Goal: Check status: Check status

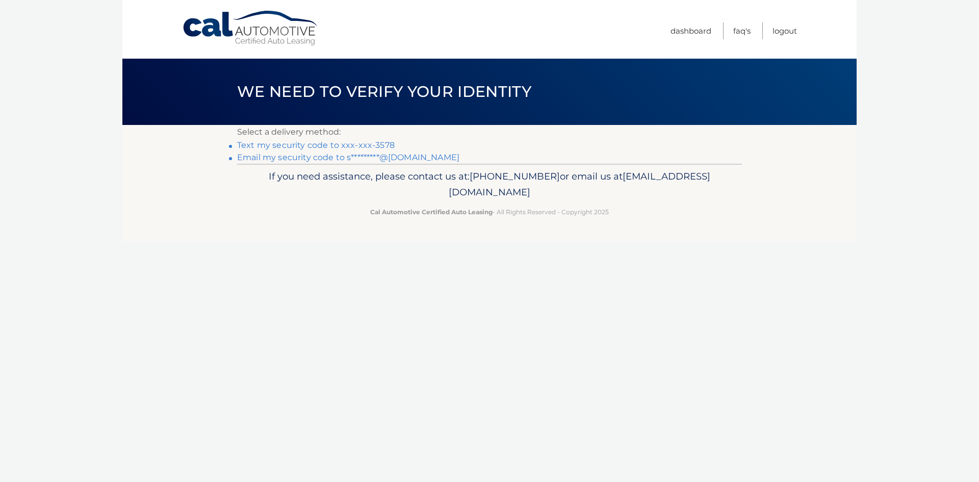
click at [333, 145] on link "Text my security code to xxx-xxx-3578" at bounding box center [316, 145] width 158 height 10
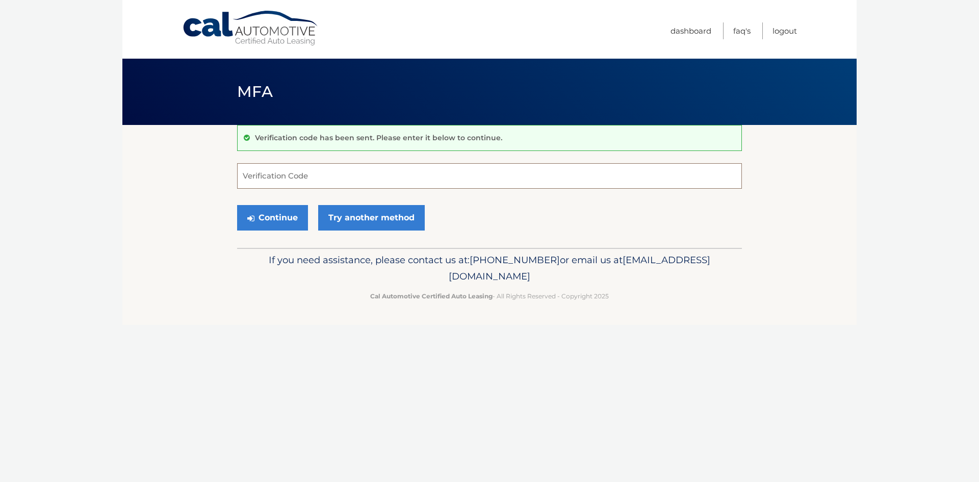
click at [334, 163] on input "Verification Code" at bounding box center [489, 176] width 505 height 26
click at [327, 171] on input "Verification Code" at bounding box center [489, 176] width 505 height 26
type input "329778"
click at [237, 205] on button "Continue" at bounding box center [272, 218] width 71 height 26
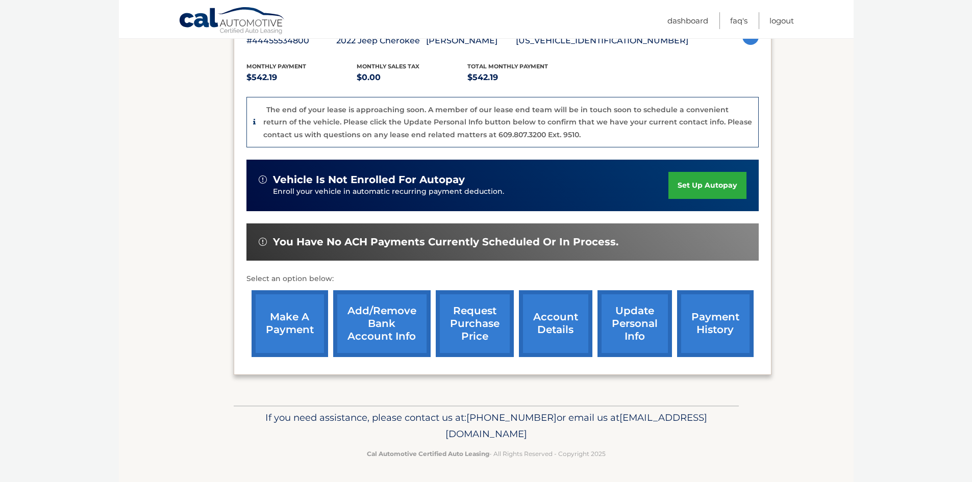
scroll to position [199, 0]
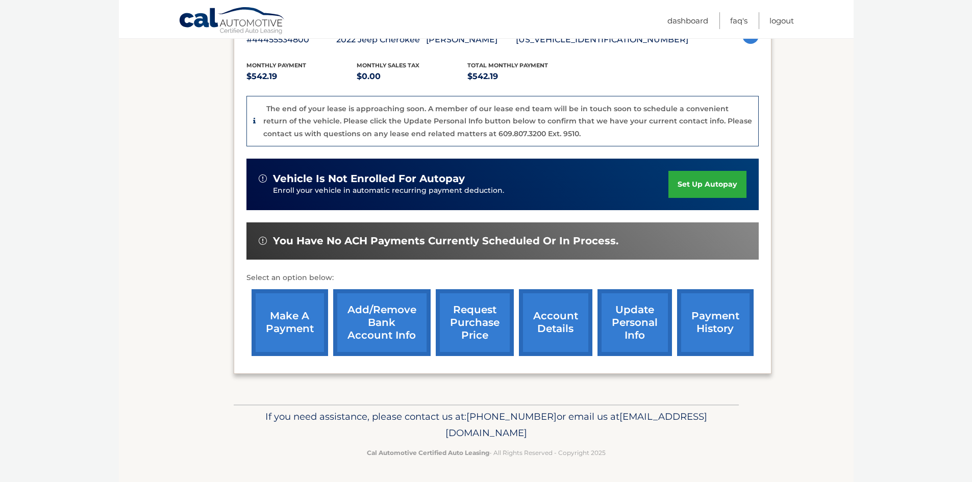
click at [535, 317] on link "account details" at bounding box center [555, 322] width 73 height 67
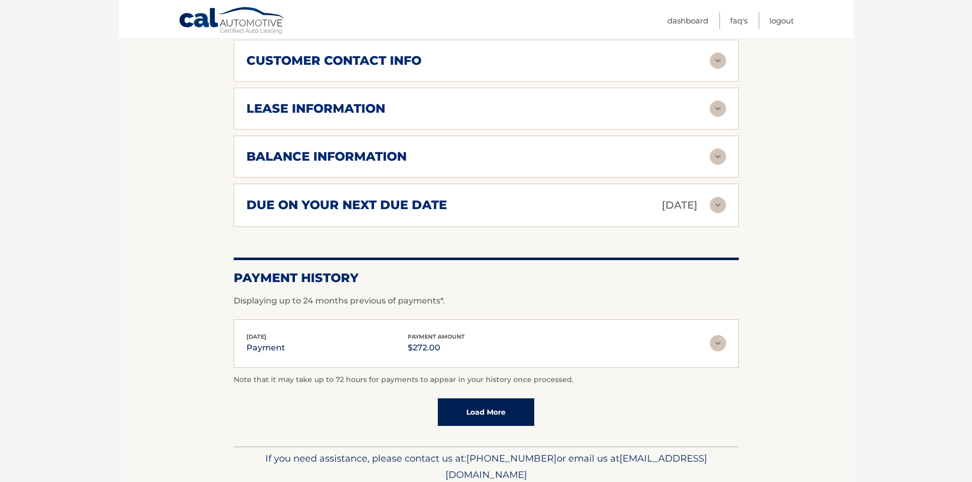
scroll to position [561, 0]
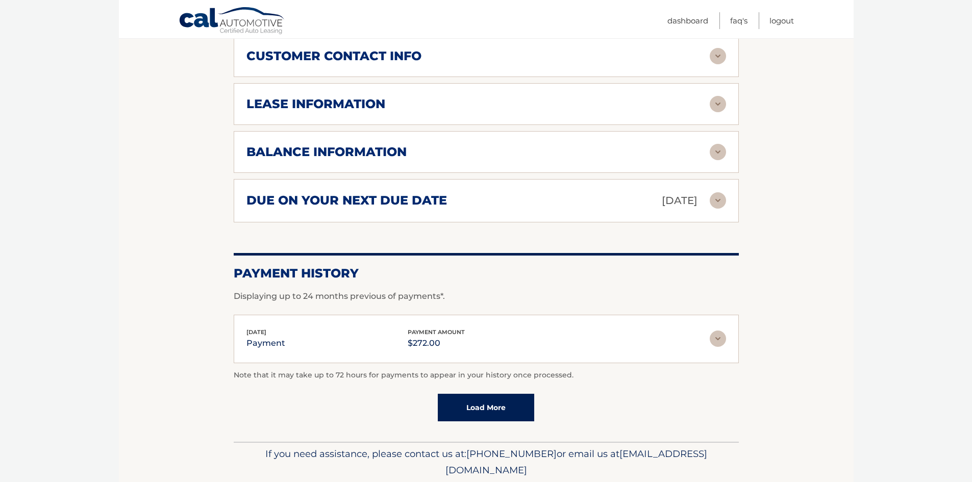
click at [504, 131] on div "balance information Payments Received 36 Payments Remaining 3 Next Payment will…" at bounding box center [486, 152] width 505 height 42
click at [723, 144] on img at bounding box center [717, 152] width 16 height 16
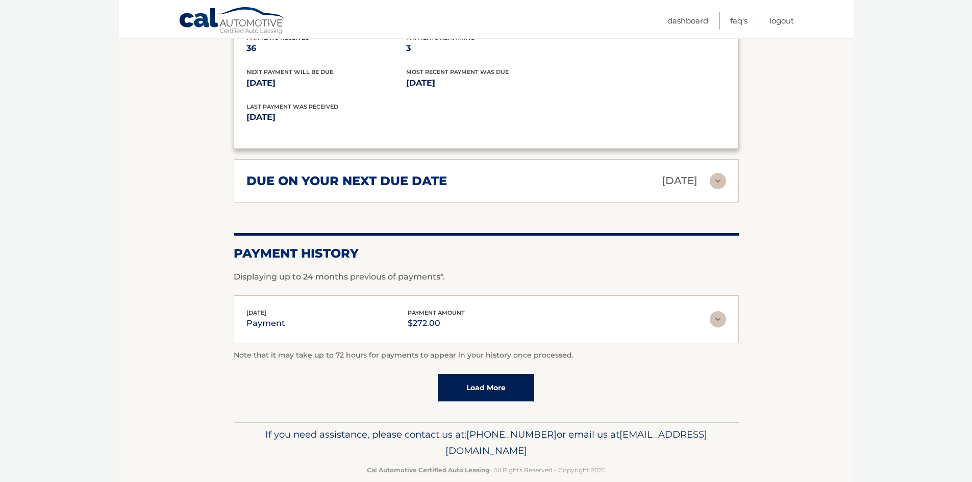
scroll to position [707, 0]
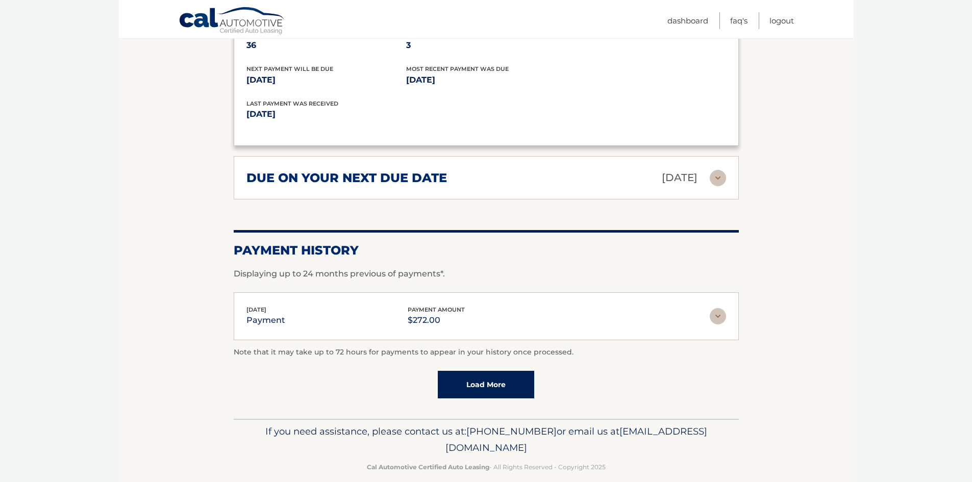
click at [707, 169] on div "due on your next due date Sep 07, 2025" at bounding box center [477, 178] width 463 height 18
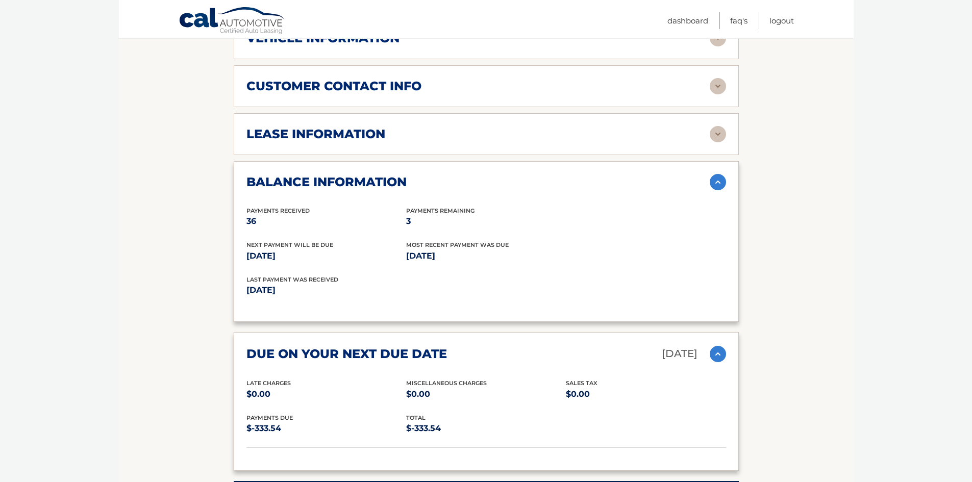
scroll to position [527, 0]
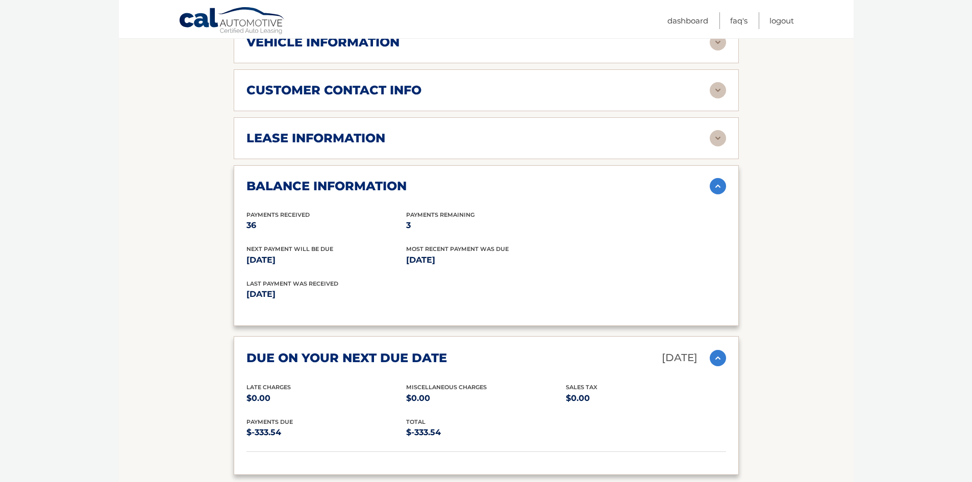
click at [557, 131] on div "lease information" at bounding box center [477, 138] width 463 height 15
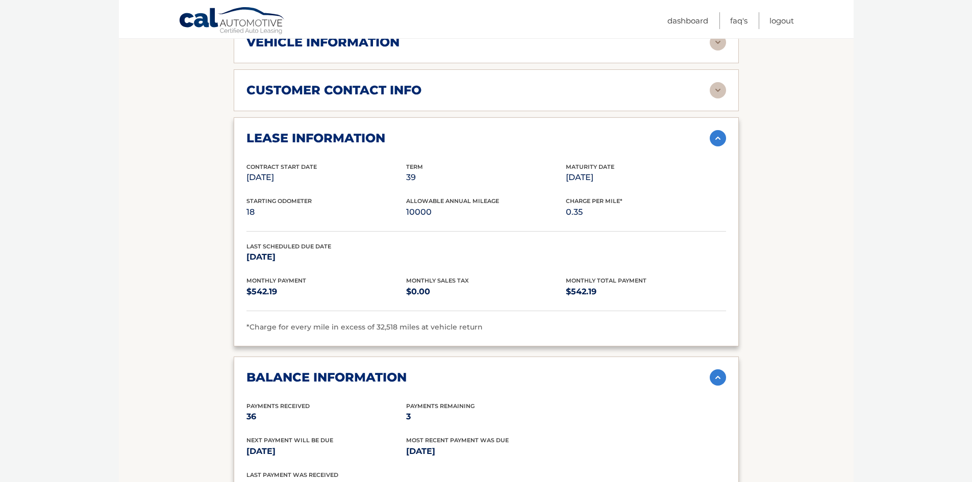
click at [557, 131] on div "lease information" at bounding box center [477, 138] width 463 height 15
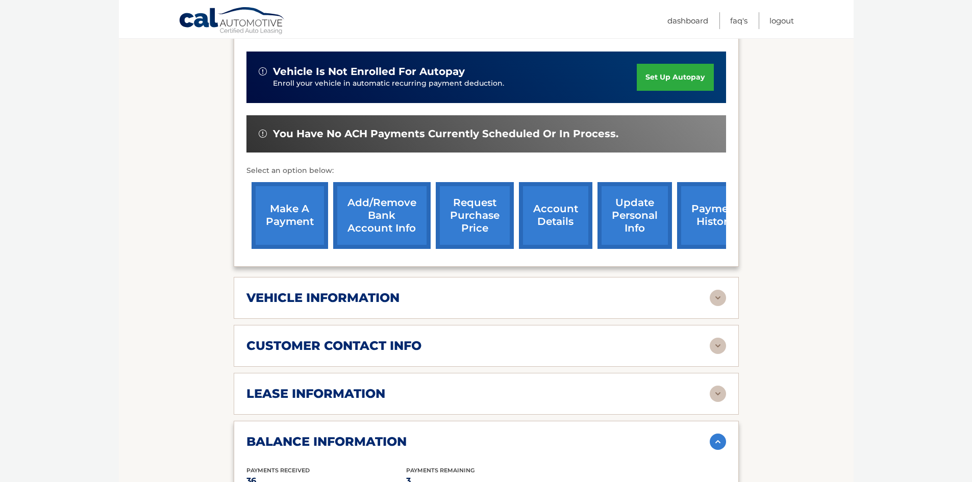
scroll to position [272, 0]
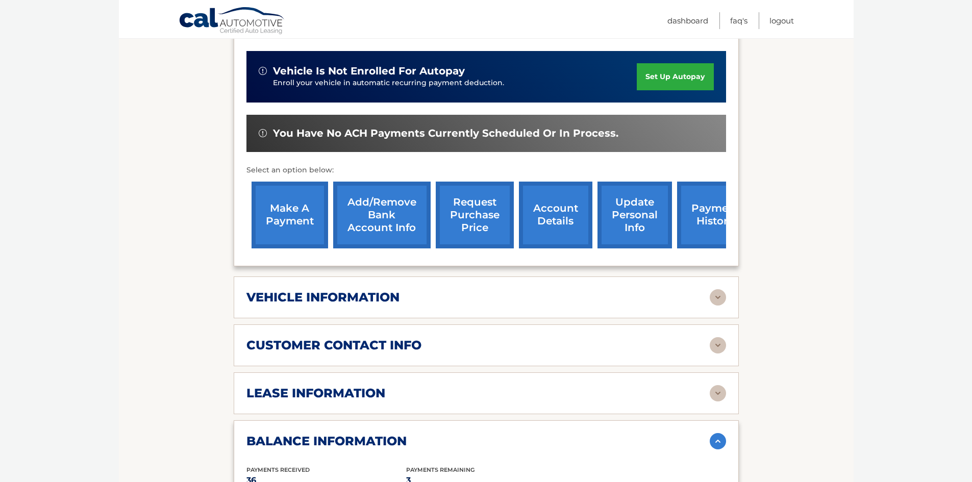
click at [703, 202] on link "payment history" at bounding box center [715, 215] width 77 height 67
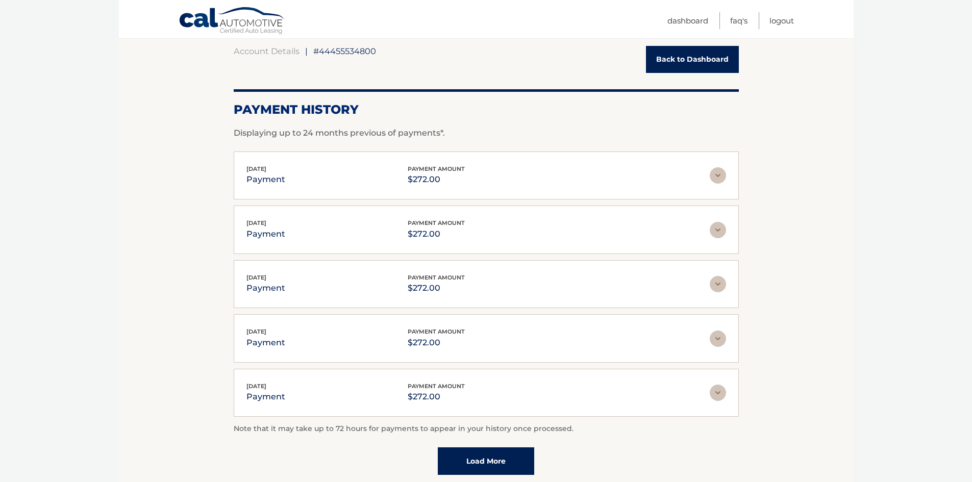
scroll to position [188, 0]
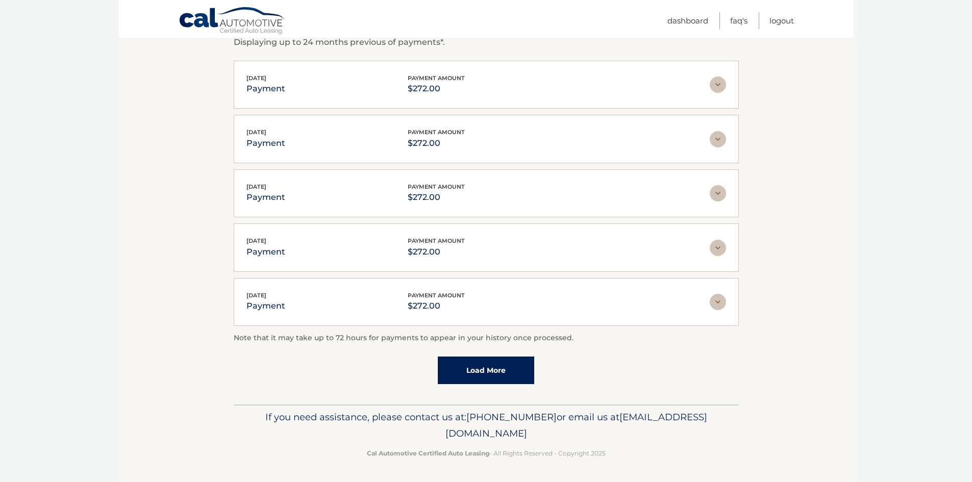
click at [718, 95] on div "[DATE] payment payment amount $272.00" at bounding box center [485, 84] width 479 height 23
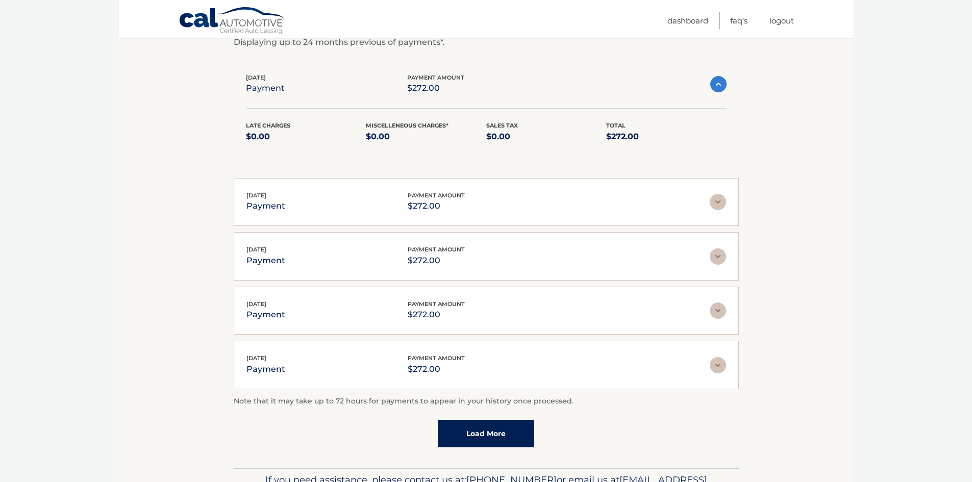
click at [716, 89] on img at bounding box center [718, 84] width 16 height 16
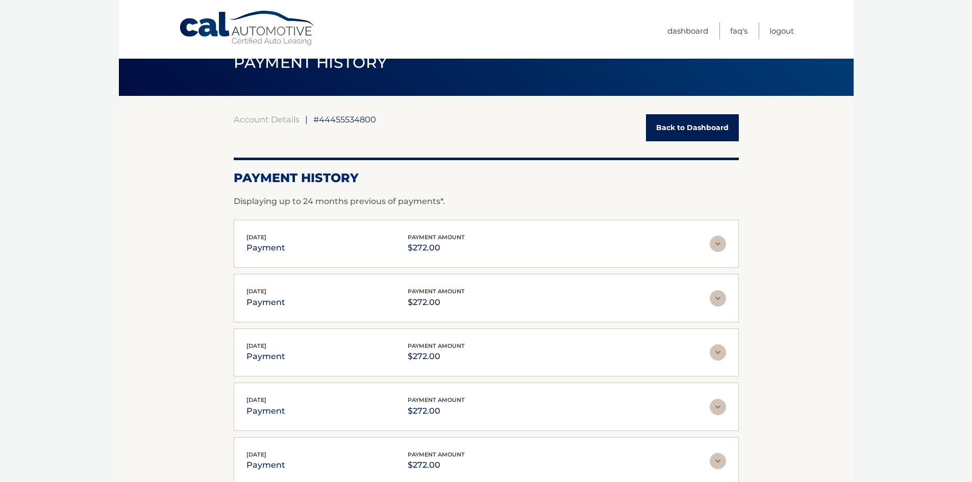
scroll to position [0, 0]
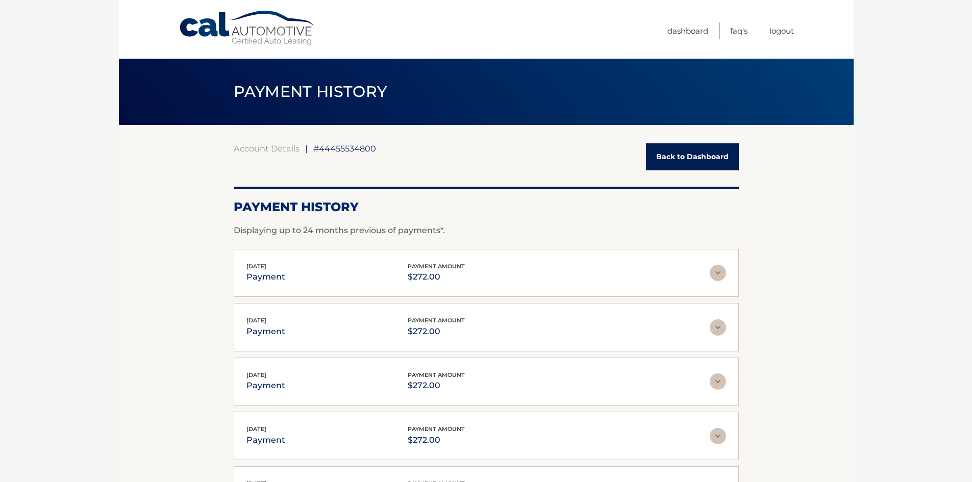
click at [667, 158] on link "Back to Dashboard" at bounding box center [692, 156] width 93 height 27
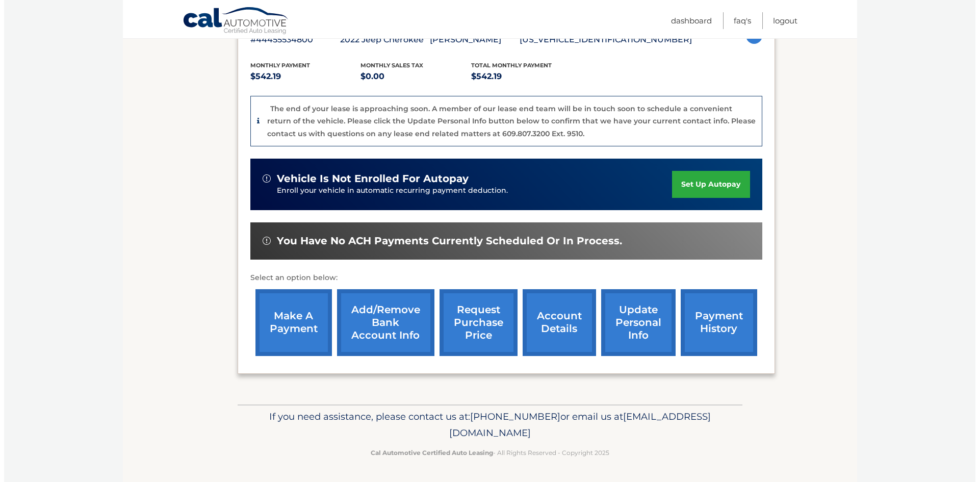
scroll to position [199, 0]
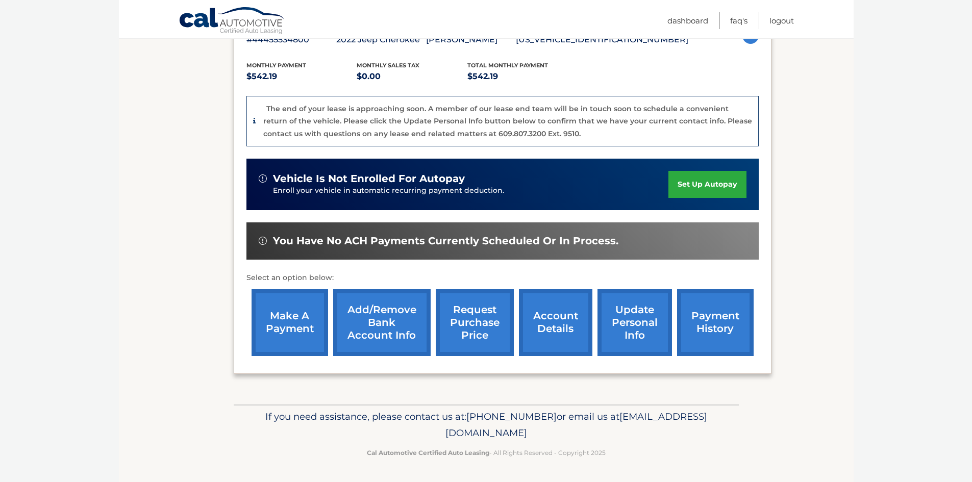
click at [469, 310] on link "request purchase price" at bounding box center [475, 322] width 78 height 67
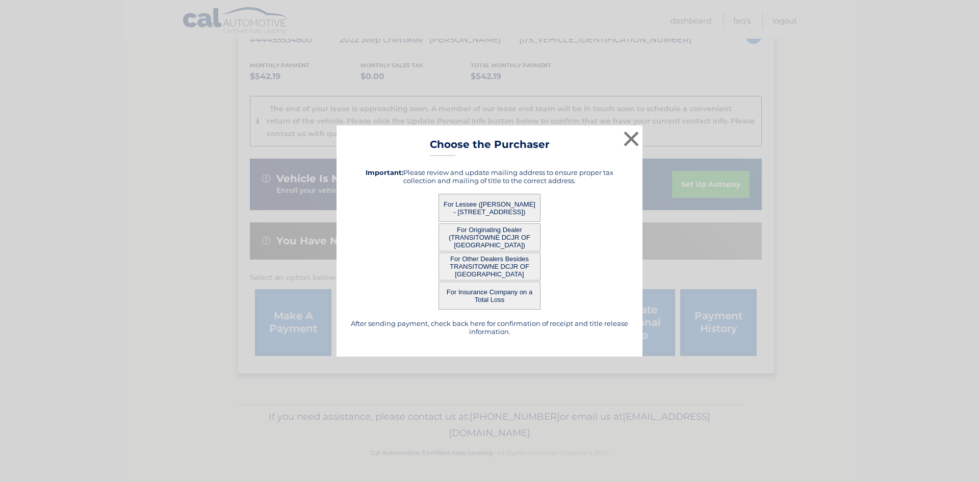
click at [501, 204] on button "For Lessee ([PERSON_NAME] - [STREET_ADDRESS])" at bounding box center [490, 208] width 102 height 28
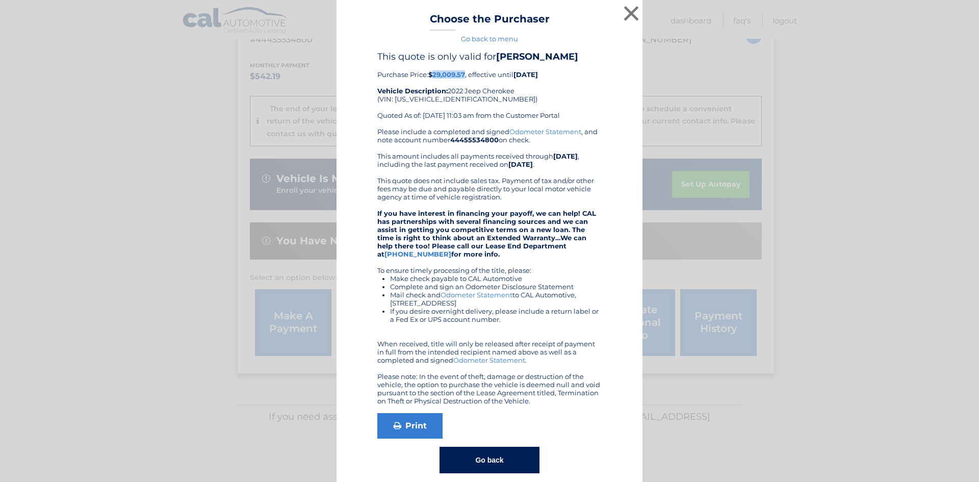
drag, startPoint x: 463, startPoint y: 71, endPoint x: 429, endPoint y: 72, distance: 34.2
click at [429, 72] on div "This quote is only valid for [PERSON_NAME] Purchase Price: $29,009.57 , effecti…" at bounding box center [489, 89] width 224 height 77
copy b "29,009.57"
